Goal: Find specific page/section: Find specific page/section

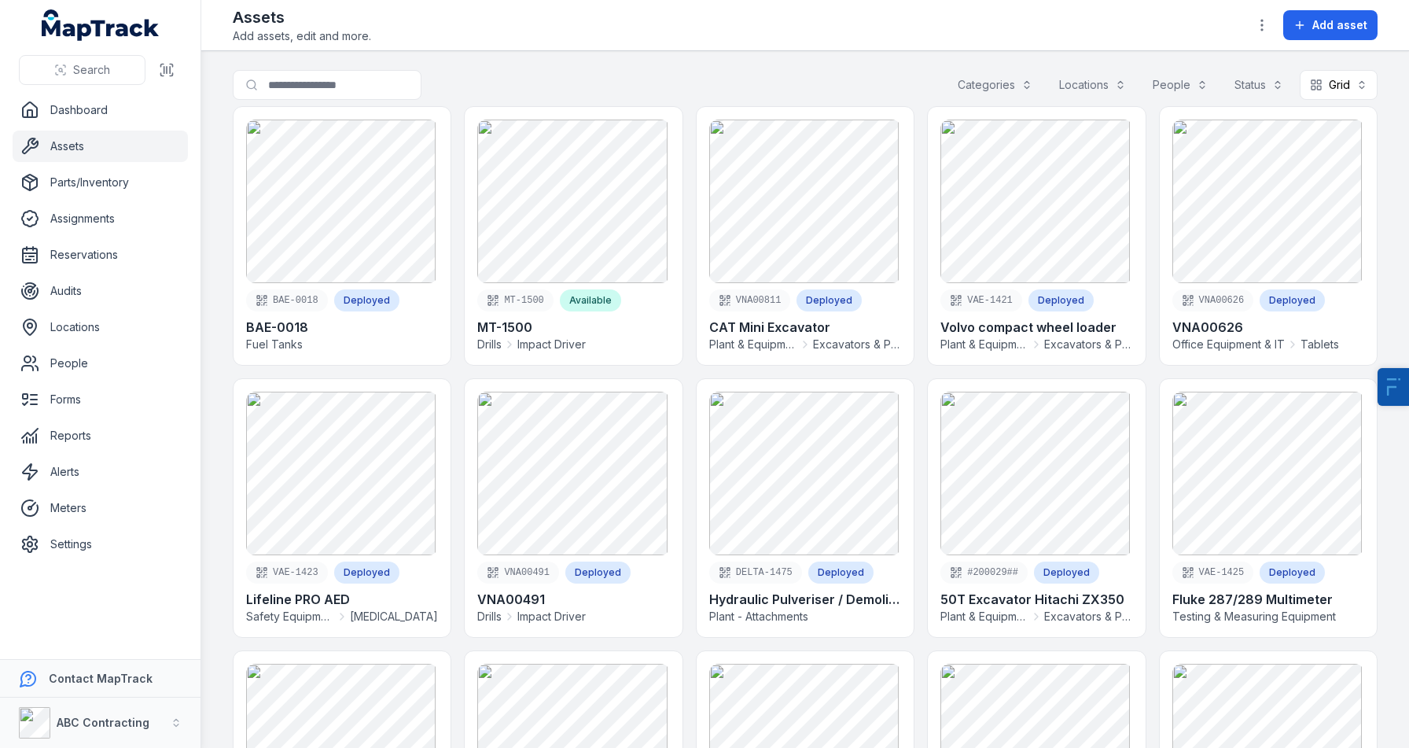
click at [963, 84] on div "Categories" at bounding box center [995, 85] width 95 height 30
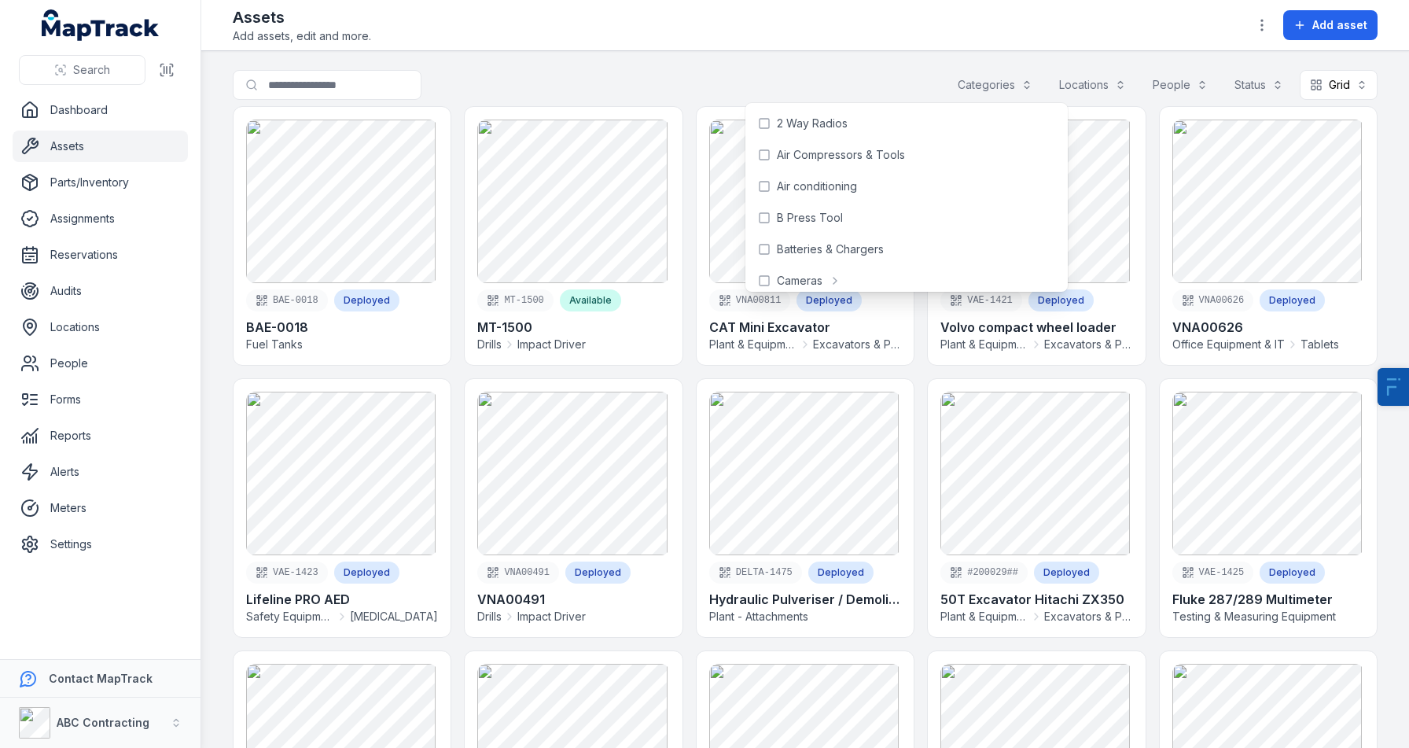
click at [749, 11] on div "Assets Add assets, edit and more. Add asset" at bounding box center [805, 25] width 1145 height 38
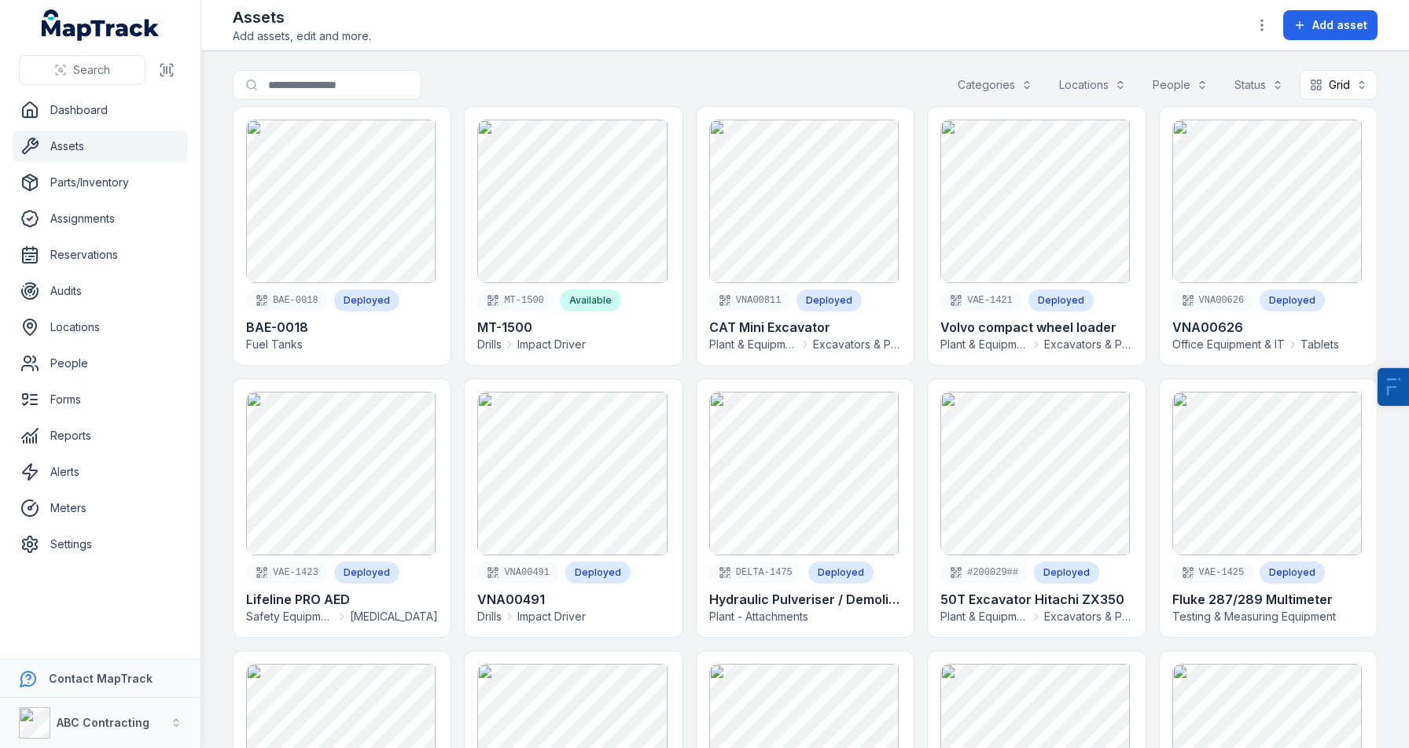
click at [1088, 98] on div "Locations" at bounding box center [1092, 85] width 87 height 30
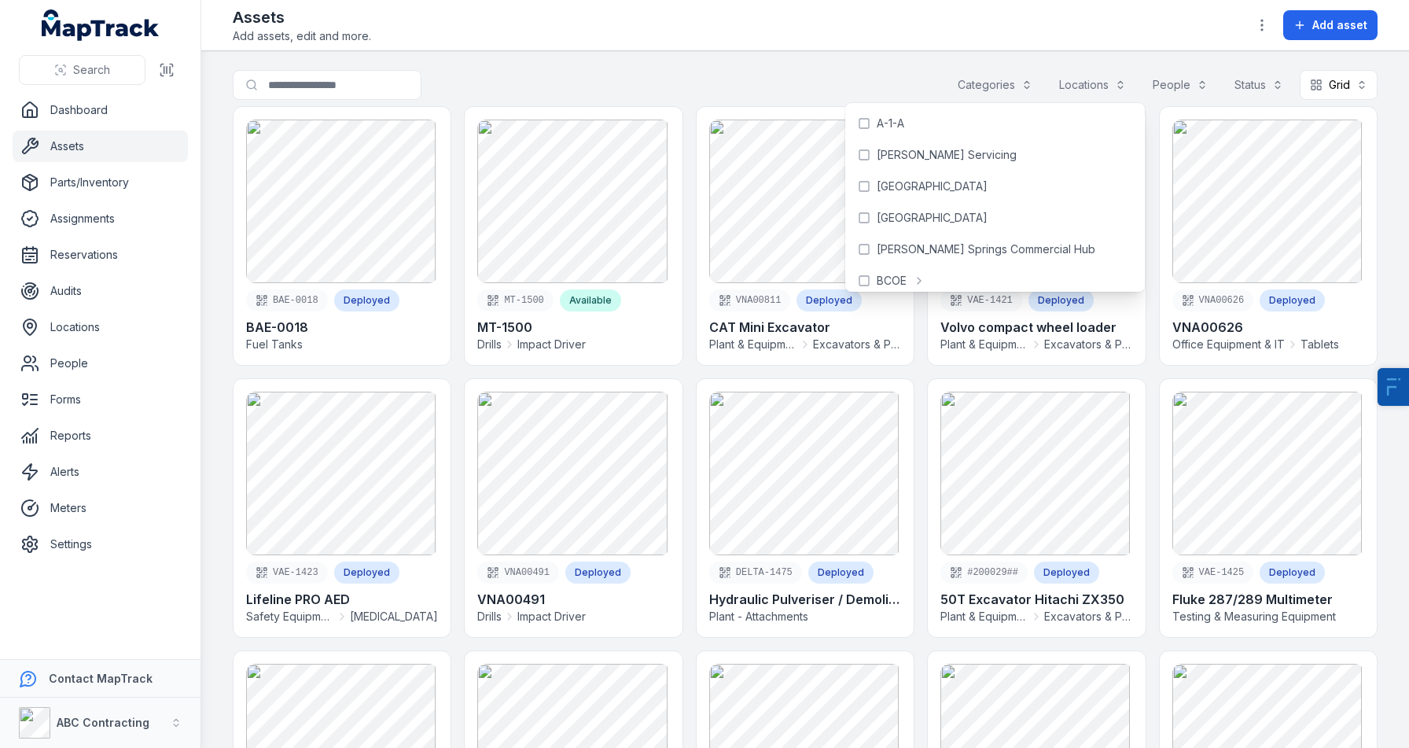
click at [968, 92] on div "Categories" at bounding box center [995, 85] width 95 height 30
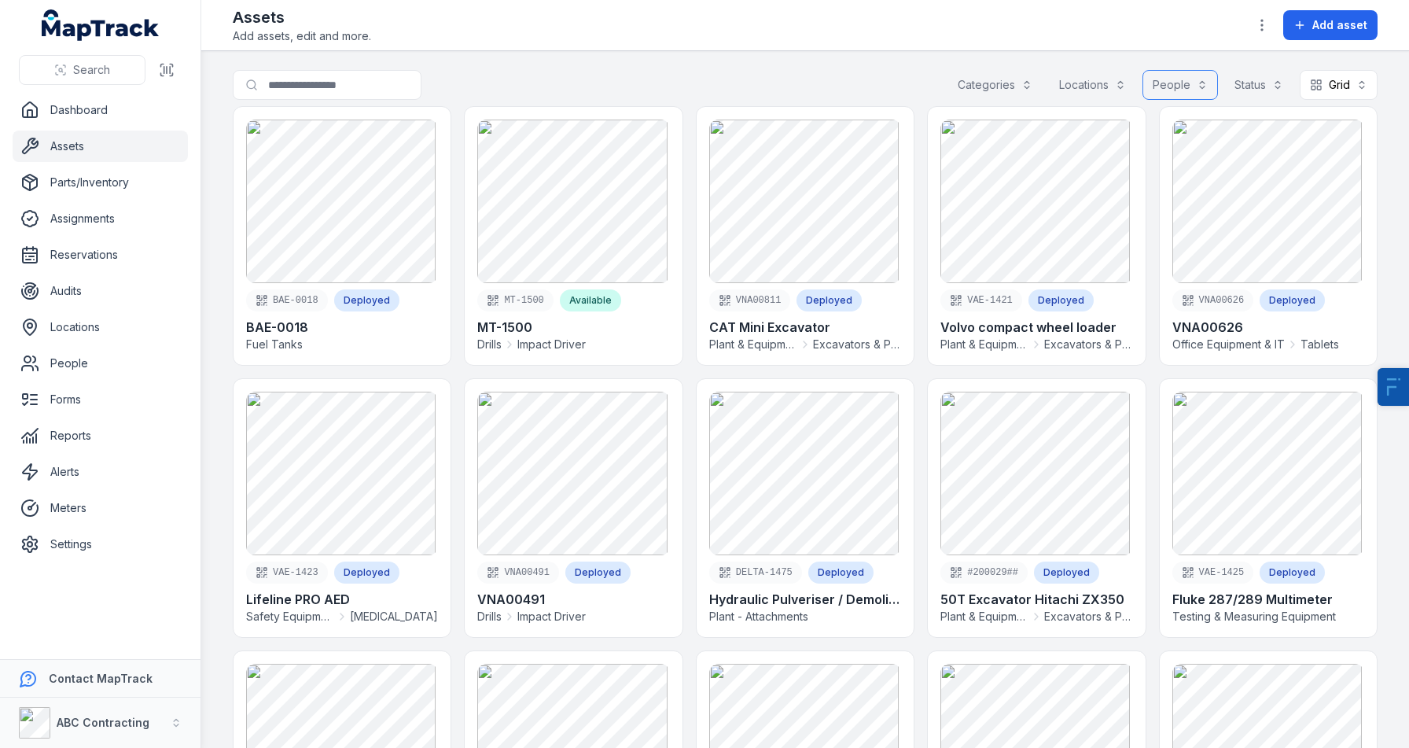
click at [1156, 79] on button "People" at bounding box center [1180, 85] width 75 height 30
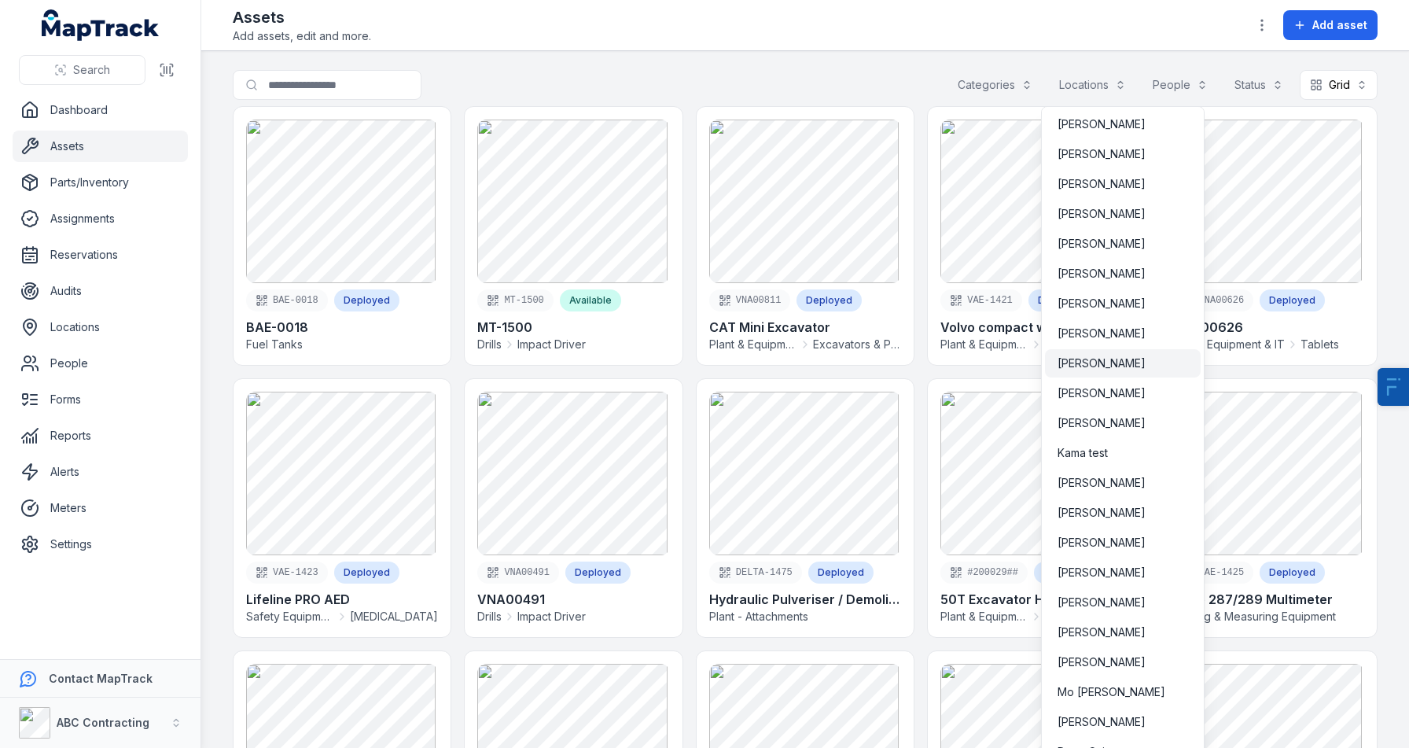
click at [1103, 369] on span "[PERSON_NAME]" at bounding box center [1102, 363] width 88 height 16
click at [705, 91] on div "**********" at bounding box center [805, 88] width 1145 height 36
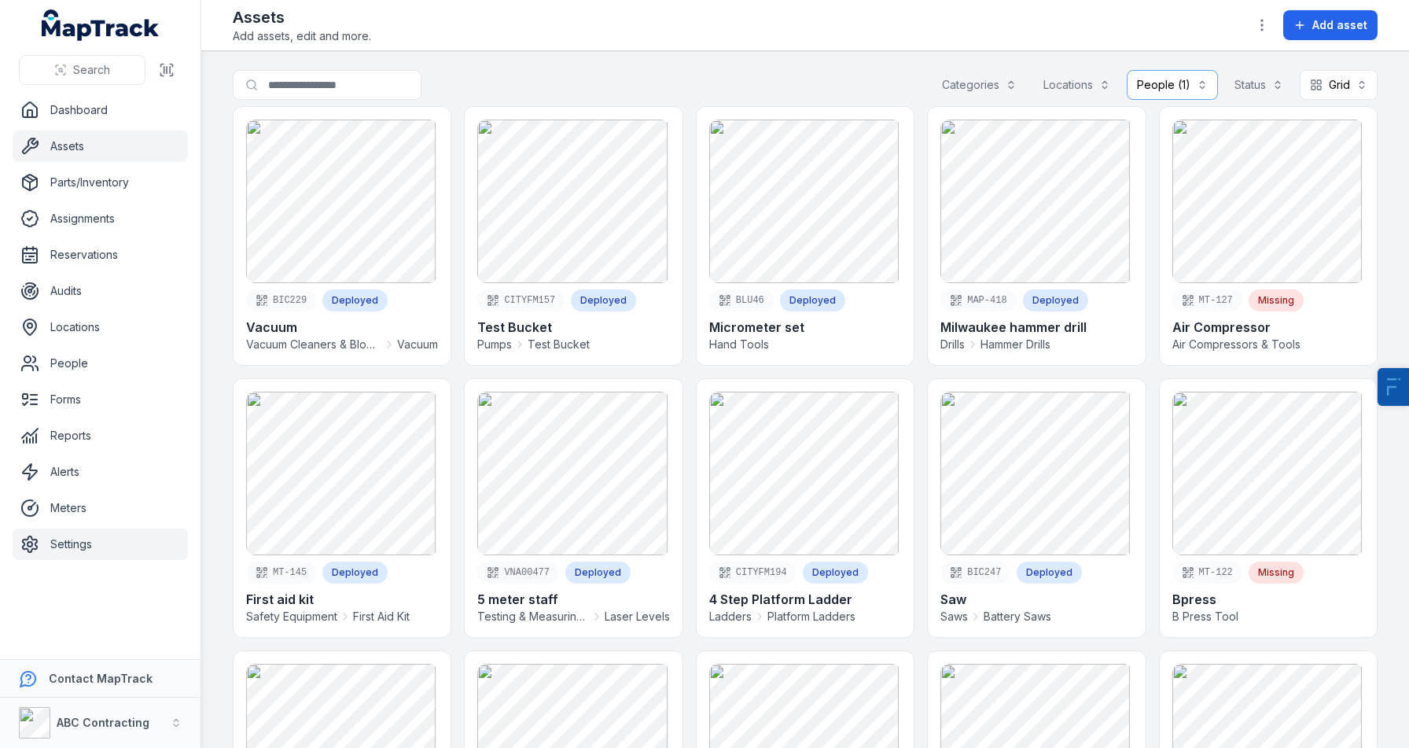
click at [52, 551] on link "Settings" at bounding box center [100, 543] width 175 height 31
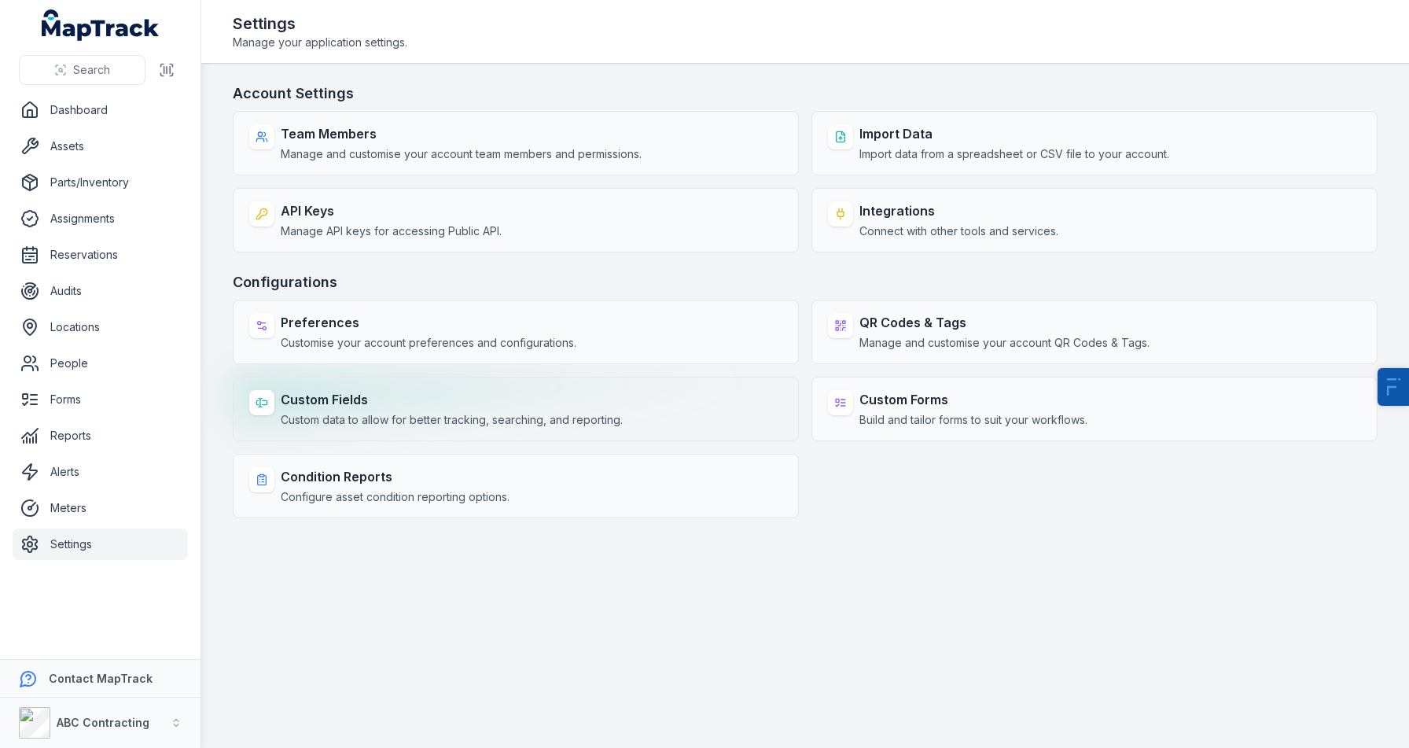
click at [385, 396] on strong "Custom Fields" at bounding box center [452, 399] width 342 height 19
